Goal: Information Seeking & Learning: Learn about a topic

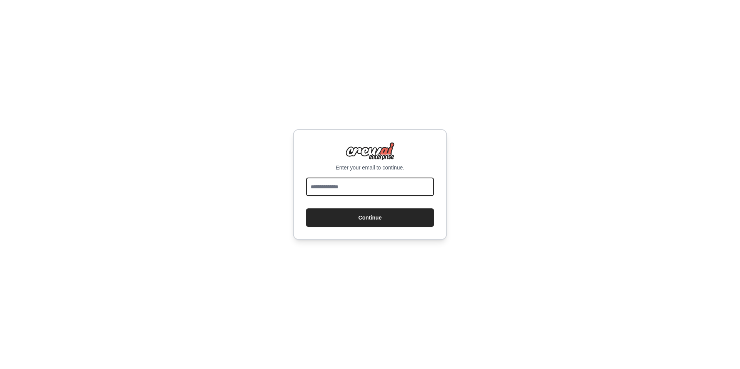
click at [341, 180] on input "email" at bounding box center [370, 187] width 128 height 19
type input "**********"
click at [306, 209] on button "Continue" at bounding box center [370, 218] width 128 height 19
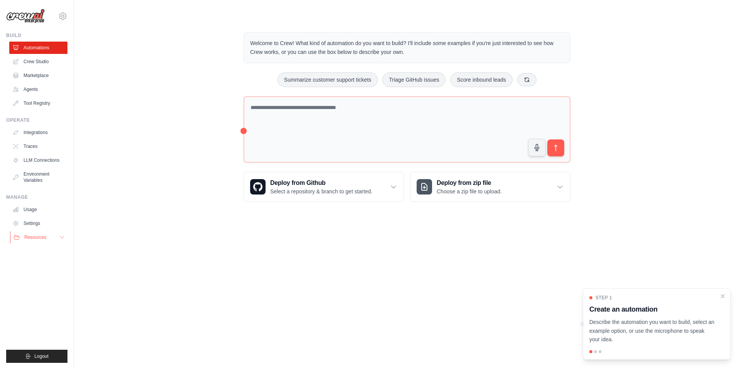
click at [52, 238] on button "Resources" at bounding box center [39, 237] width 58 height 12
click at [44, 251] on span "Documentation" at bounding box center [42, 251] width 31 height 6
click at [375, 265] on body "arian.faridi@pushoperations.com Settings Build Automations Crew Studio Resources" at bounding box center [370, 184] width 740 height 369
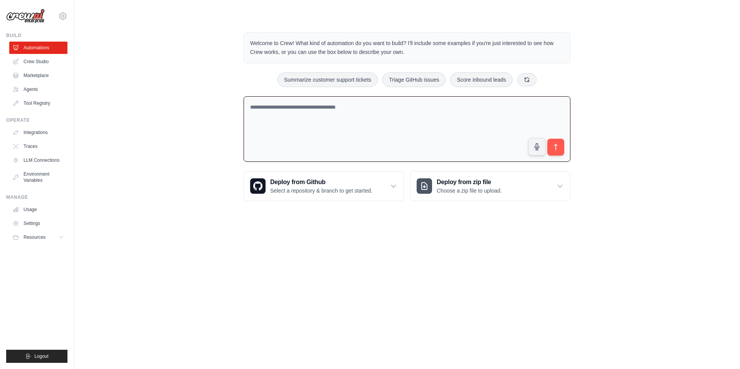
click at [248, 128] on textarea at bounding box center [407, 129] width 327 height 66
